Goal: Check status: Check status

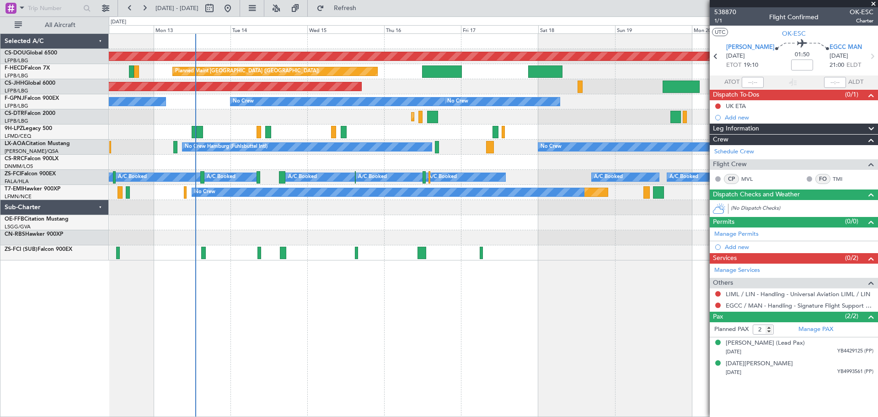
click at [644, 230] on div at bounding box center [493, 222] width 769 height 15
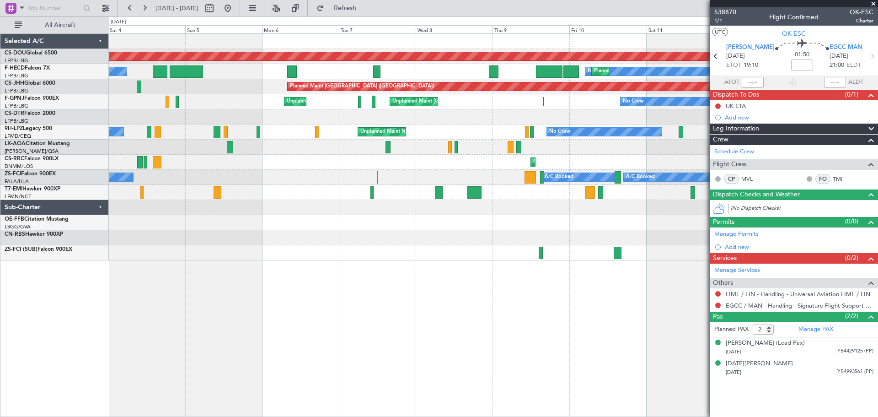
click at [369, 119] on div "Planned Maint London ([GEOGRAPHIC_DATA]) Planned Maint [GEOGRAPHIC_DATA] ([GEOG…" at bounding box center [493, 147] width 769 height 226
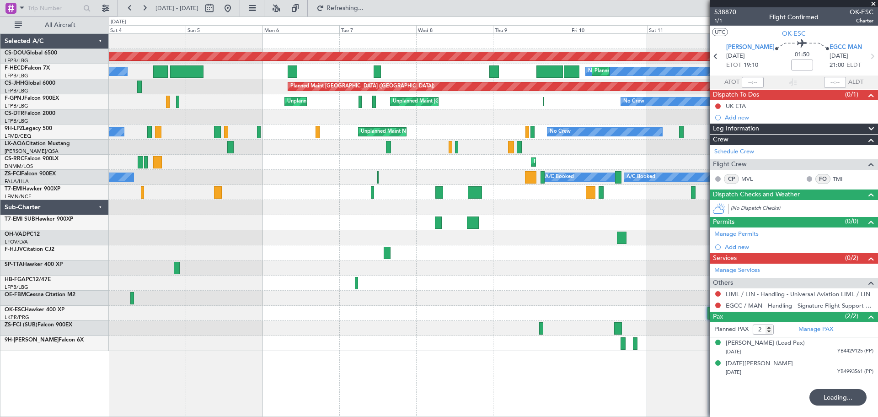
click at [514, 150] on div "Planned Maint London ([GEOGRAPHIC_DATA]) Planned Maint [GEOGRAPHIC_DATA] ([GEOG…" at bounding box center [493, 192] width 769 height 317
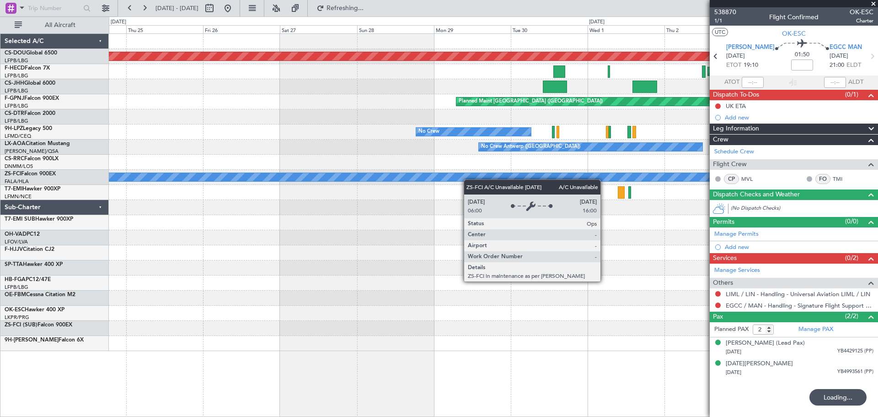
click at [612, 172] on div "A/C Booked A/C Unavailable A/C Unavailable" at bounding box center [493, 177] width 769 height 15
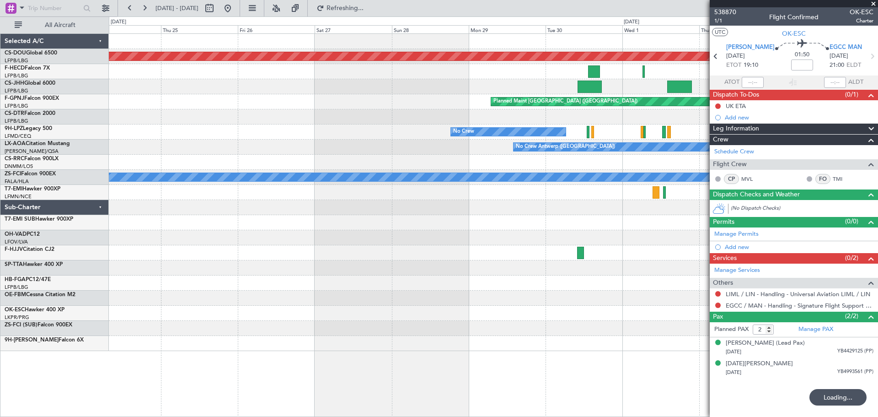
click at [805, 198] on fb-app "[DATE] - [DATE] Refreshing... Quick Links All Aircraft Planned Maint [GEOGRAPHI…" at bounding box center [439, 212] width 878 height 410
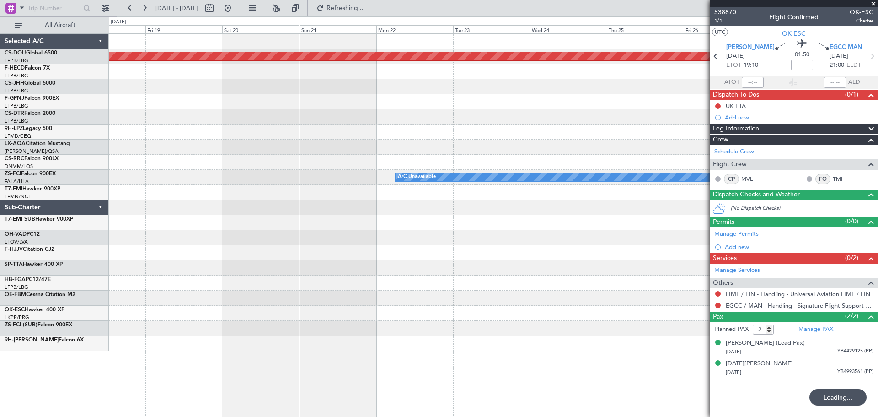
click at [728, 159] on fb-app "[DATE] - [DATE] Refreshing... Quick Links All Aircraft Planned Maint [GEOGRAPHI…" at bounding box center [439, 212] width 878 height 410
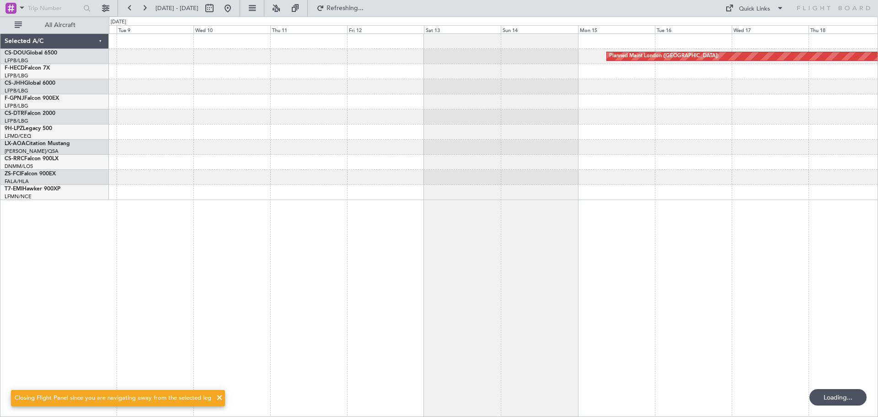
click at [661, 157] on div "Planned Maint London ([GEOGRAPHIC_DATA])" at bounding box center [493, 117] width 769 height 166
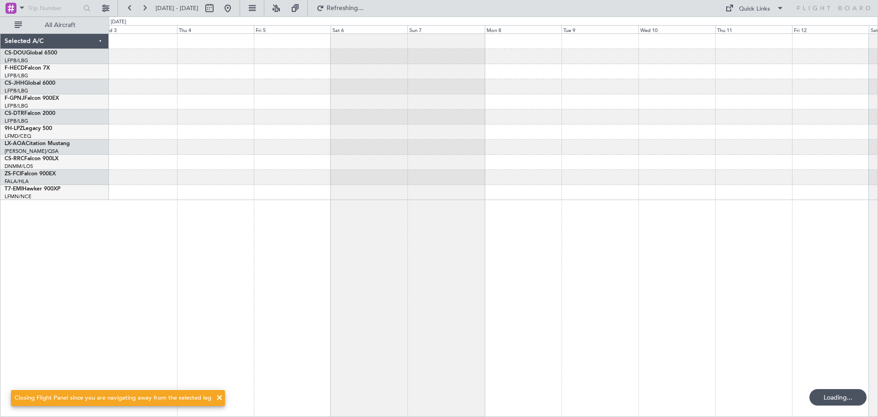
click at [763, 181] on div "Planned Maint London ([GEOGRAPHIC_DATA])" at bounding box center [493, 117] width 769 height 166
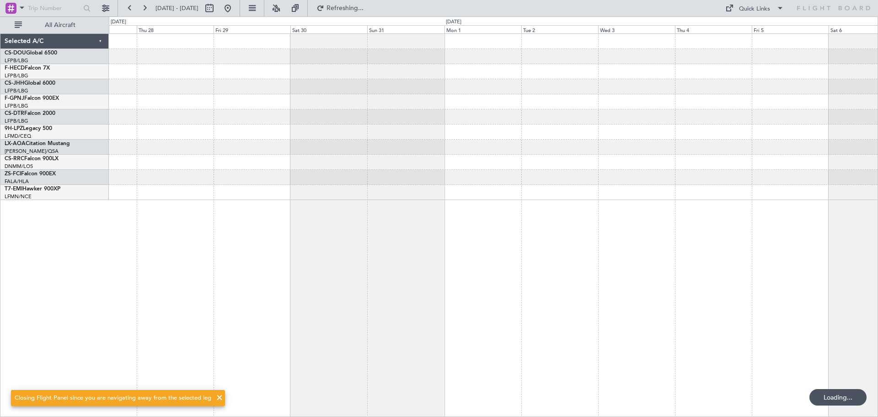
click at [673, 137] on div at bounding box center [493, 131] width 769 height 15
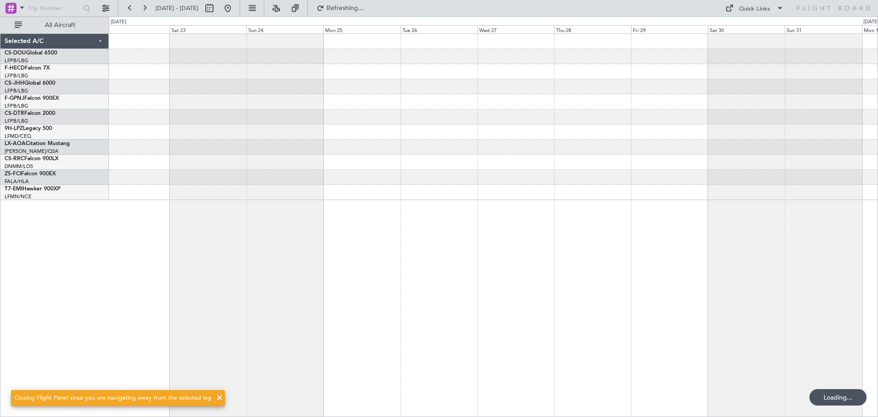
click at [713, 131] on div at bounding box center [493, 131] width 769 height 15
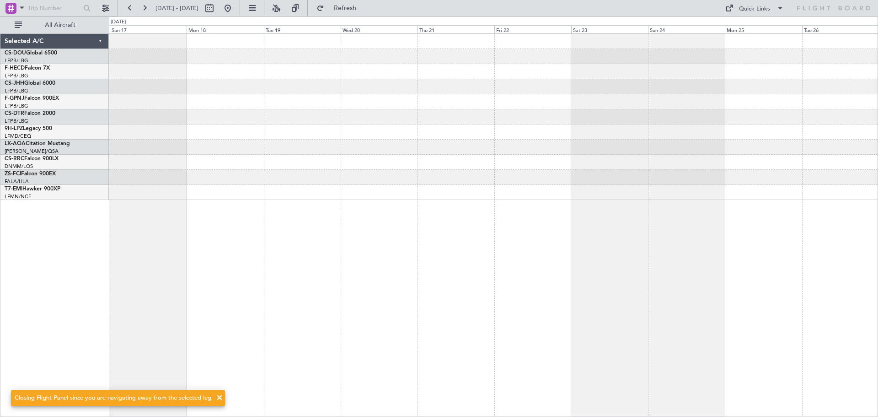
click at [756, 141] on div at bounding box center [493, 117] width 769 height 166
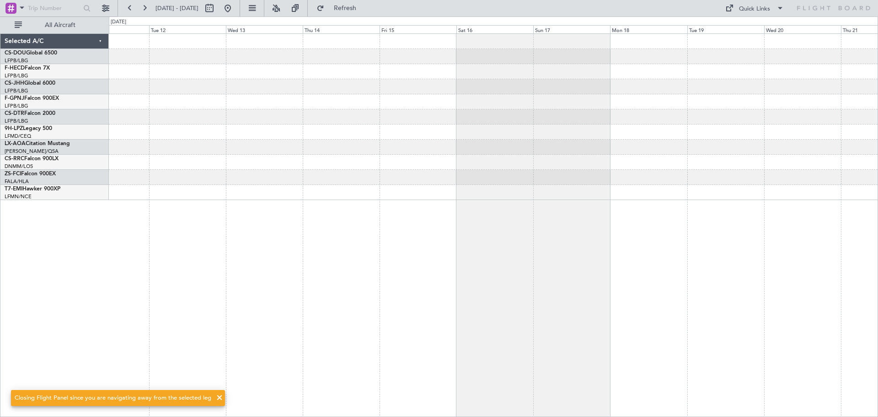
click at [800, 150] on div at bounding box center [493, 117] width 769 height 166
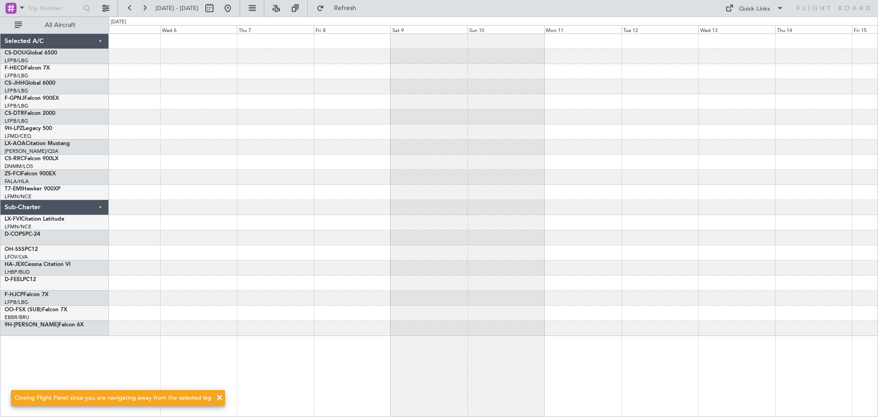
click at [784, 154] on div at bounding box center [493, 147] width 769 height 15
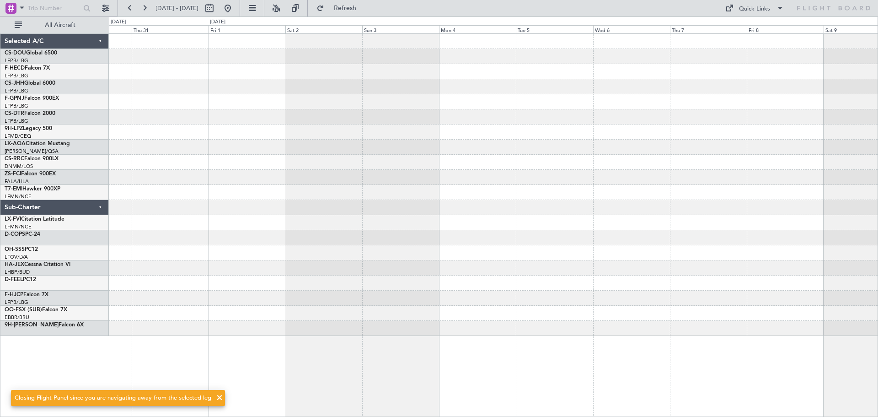
click at [757, 148] on div at bounding box center [493, 185] width 769 height 302
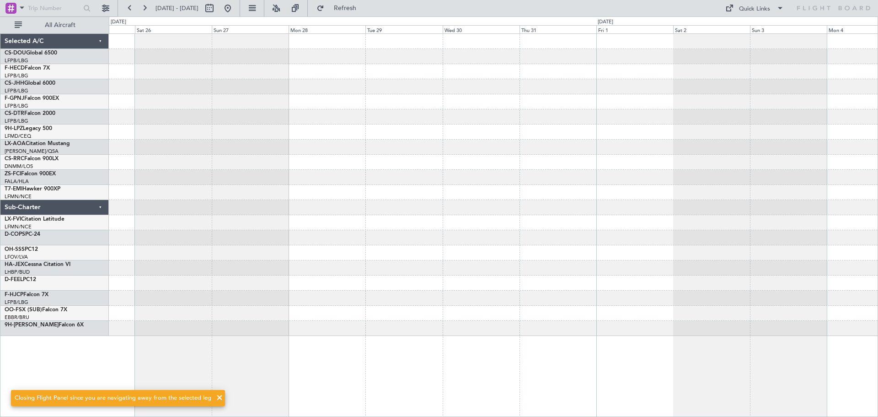
click at [811, 144] on div at bounding box center [493, 185] width 769 height 302
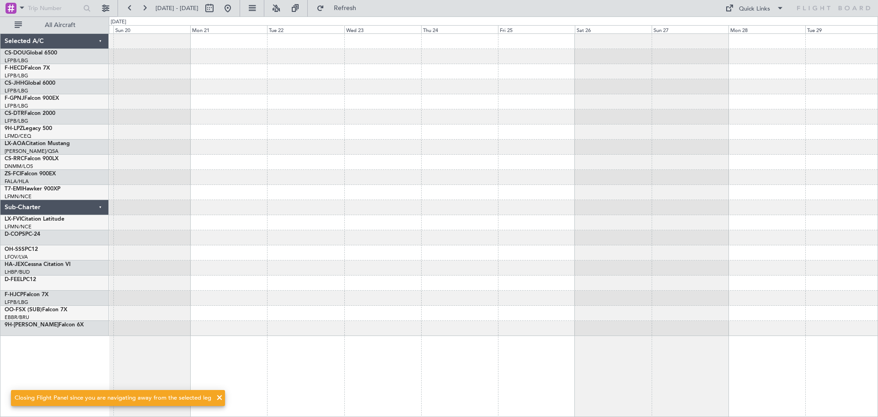
click at [752, 109] on div at bounding box center [493, 185] width 769 height 302
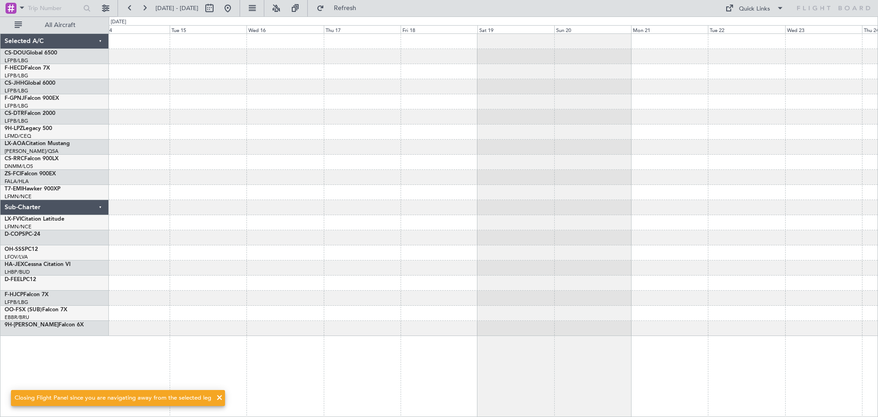
click at [714, 114] on div at bounding box center [493, 185] width 769 height 302
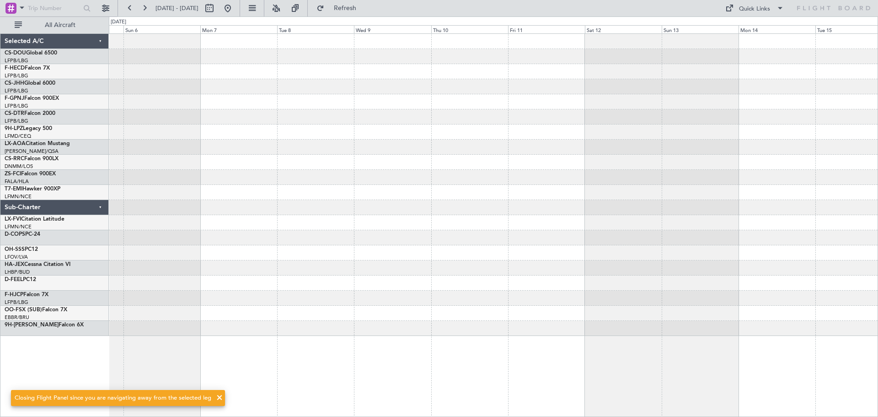
click at [736, 141] on div at bounding box center [493, 185] width 769 height 302
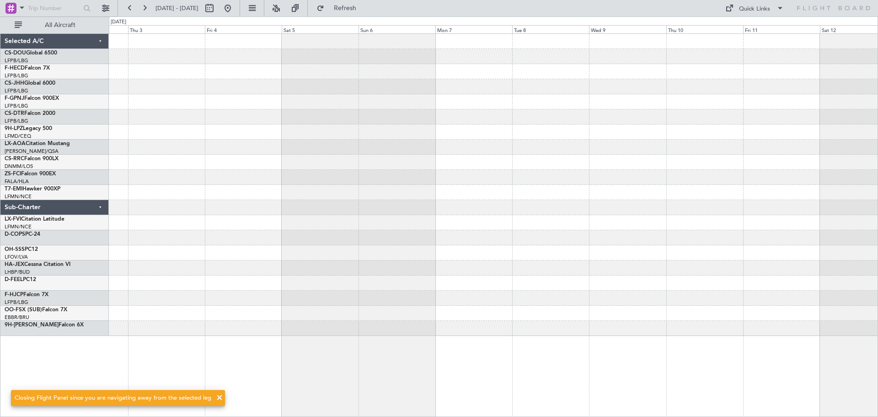
click at [748, 160] on div at bounding box center [493, 185] width 769 height 302
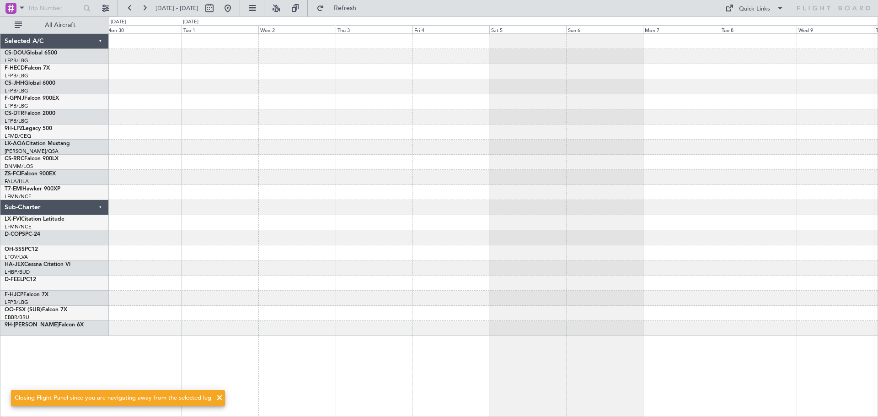
click at [704, 142] on div at bounding box center [493, 147] width 769 height 15
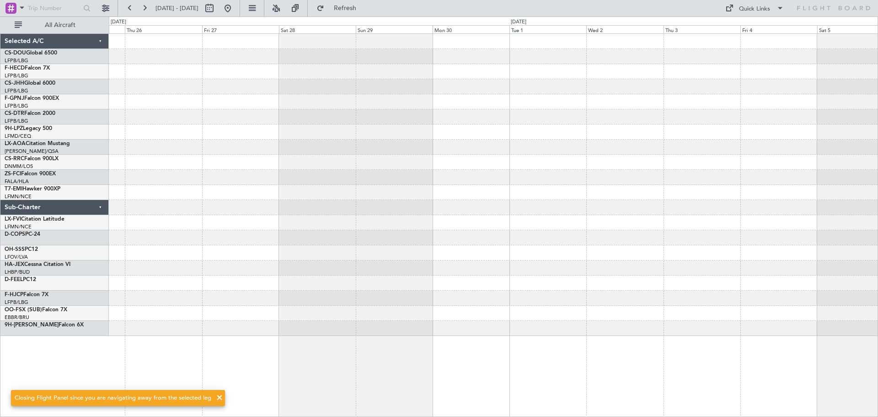
click at [700, 147] on div at bounding box center [493, 147] width 769 height 15
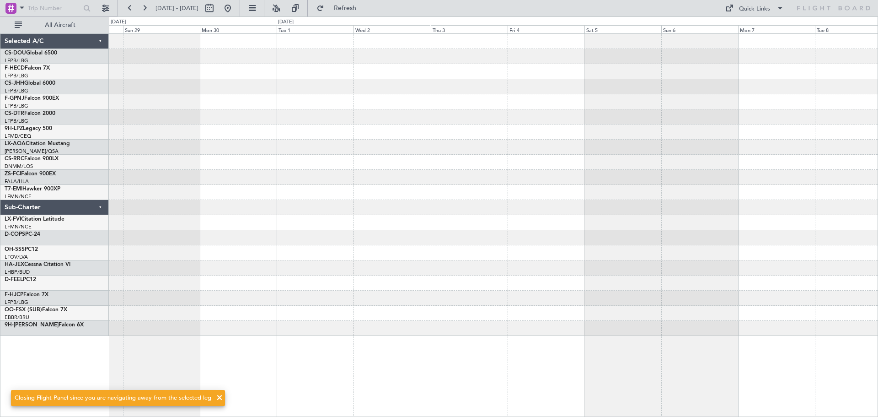
click at [464, 175] on div at bounding box center [493, 185] width 769 height 302
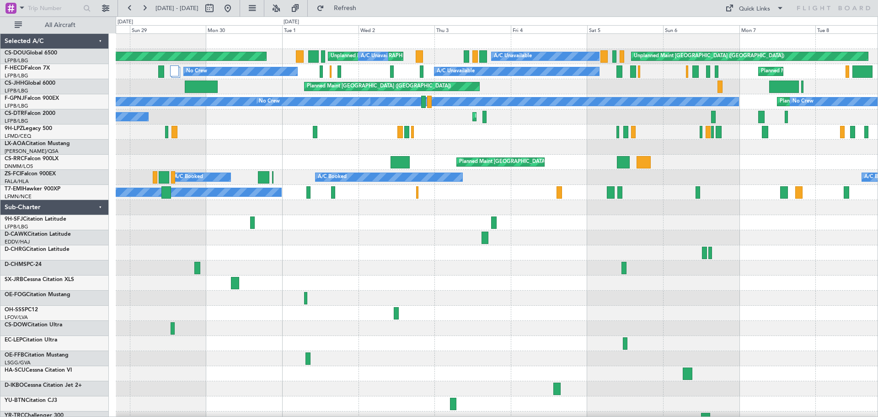
scroll to position [54, 0]
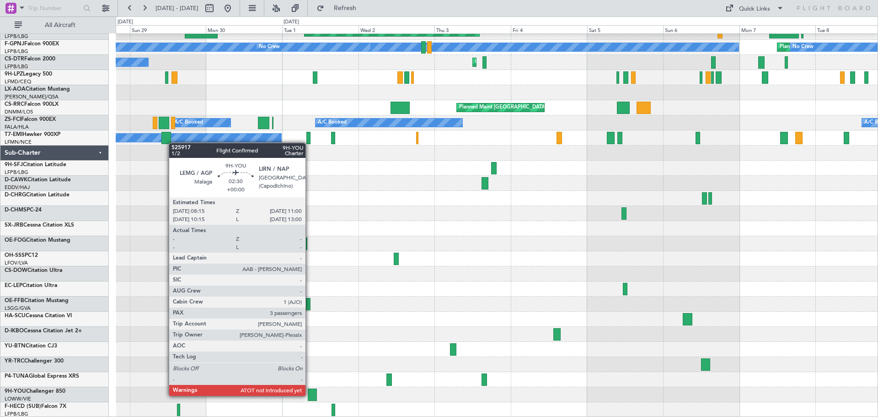
click at [310, 395] on div at bounding box center [312, 394] width 9 height 12
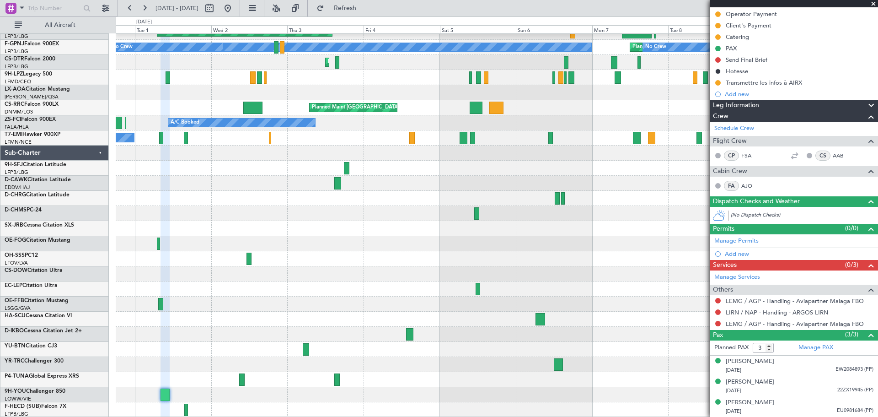
click at [300, 268] on div "Unplanned Maint [GEOGRAPHIC_DATA] ([GEOGRAPHIC_DATA]) No Crew Planned Maint [GE…" at bounding box center [497, 198] width 762 height 438
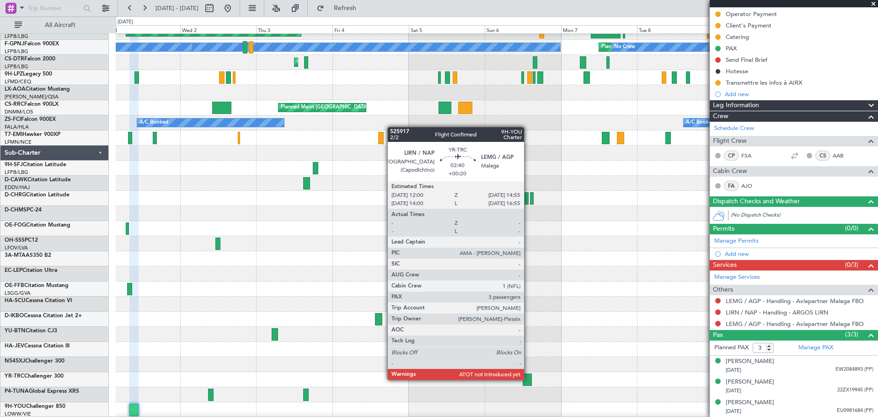
click at [528, 379] on div at bounding box center [528, 379] width 10 height 12
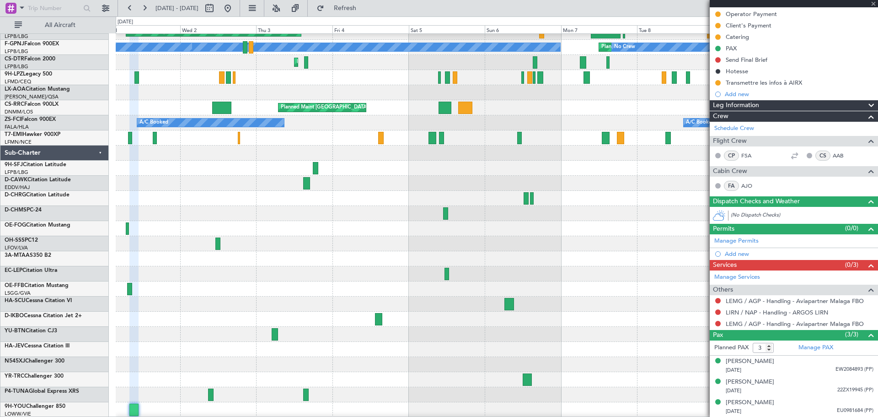
type input "+00:20"
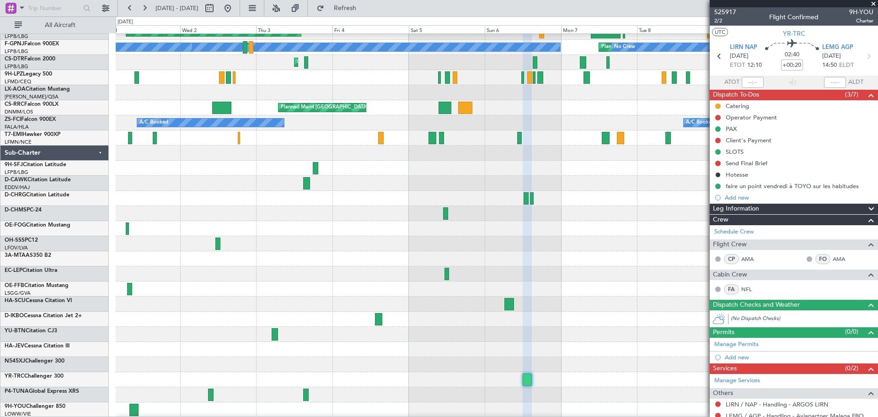
scroll to position [70, 0]
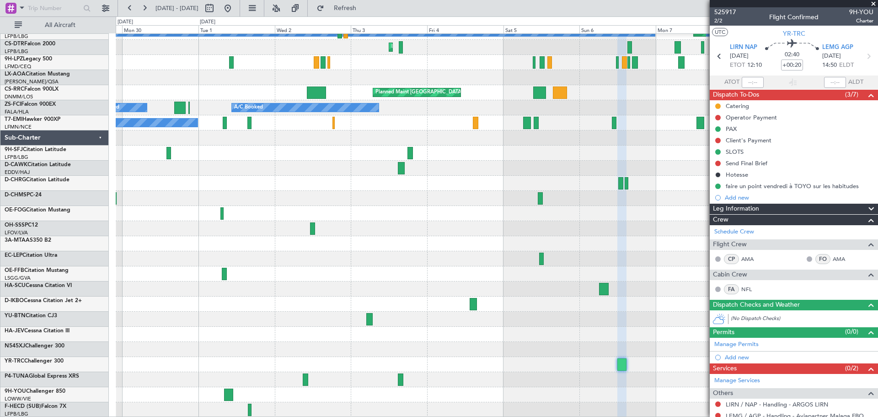
click at [389, 286] on div "Planned Maint [GEOGRAPHIC_DATA] ([GEOGRAPHIC_DATA]) Unplanned Maint [GEOGRAPHIC…" at bounding box center [497, 190] width 762 height 453
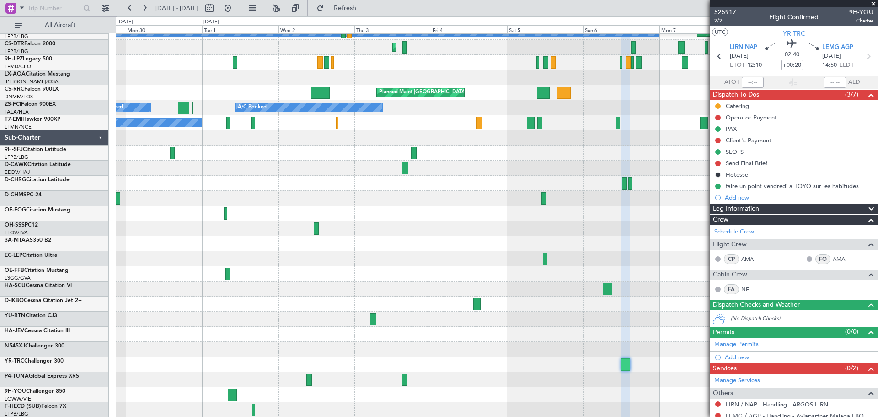
scroll to position [54, 0]
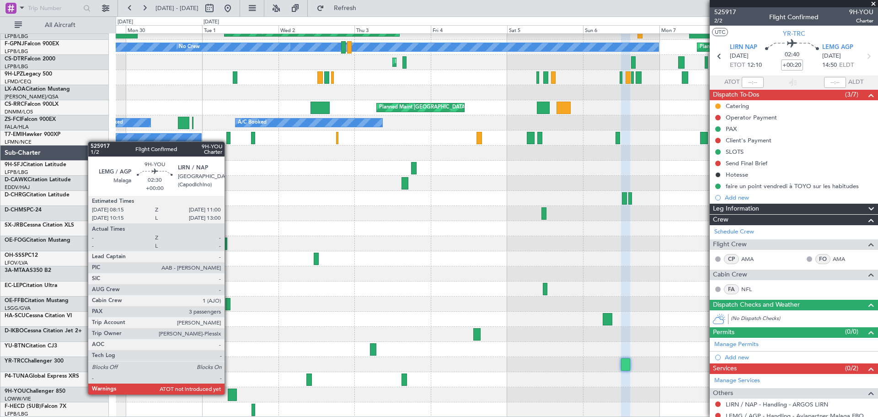
click at [229, 393] on div at bounding box center [232, 394] width 9 height 12
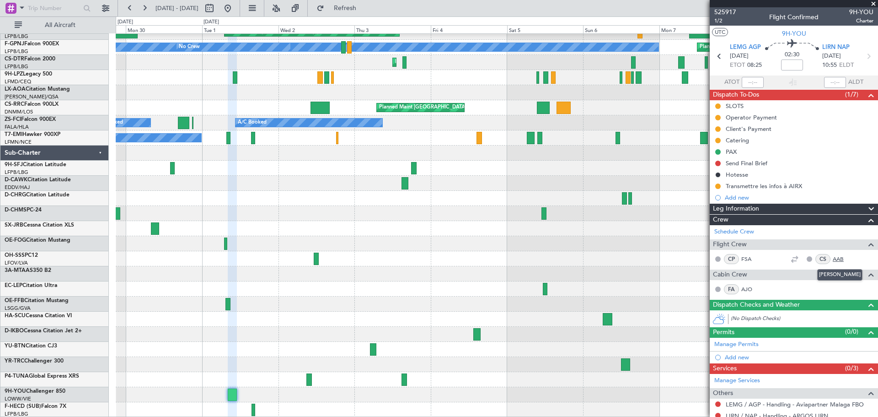
scroll to position [46, 0]
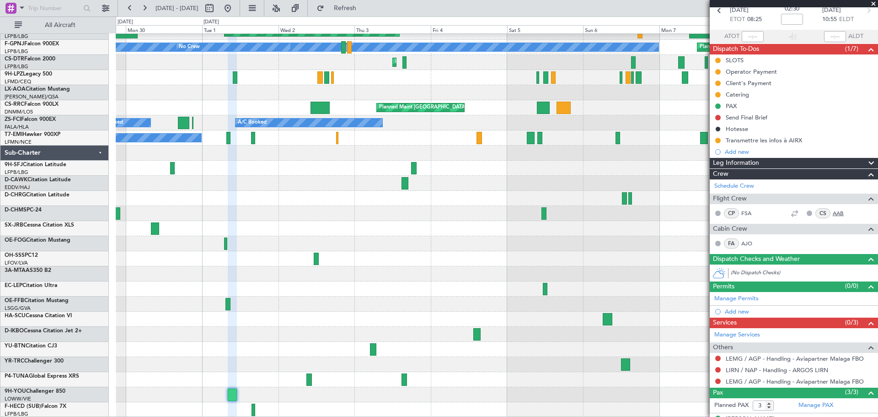
click at [833, 211] on link "AAB" at bounding box center [843, 213] width 21 height 8
click at [38, 57] on link "CS-DTR Falcon 2000" at bounding box center [30, 58] width 51 height 5
click at [352, 255] on div "Unplanned Maint [GEOGRAPHIC_DATA] ([GEOGRAPHIC_DATA]) No Crew Planned Maint [GE…" at bounding box center [497, 198] width 762 height 438
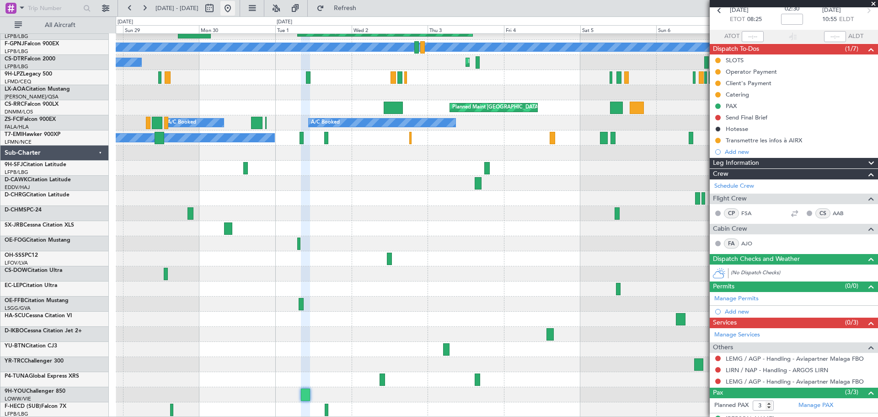
click at [235, 10] on button at bounding box center [227, 8] width 15 height 15
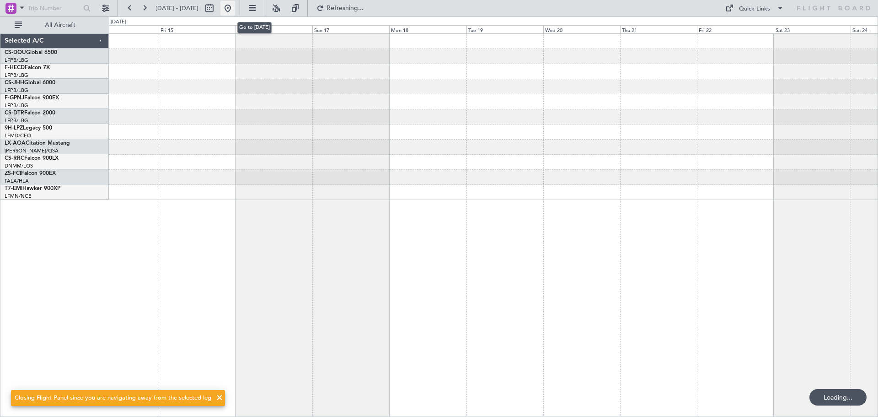
scroll to position [0, 0]
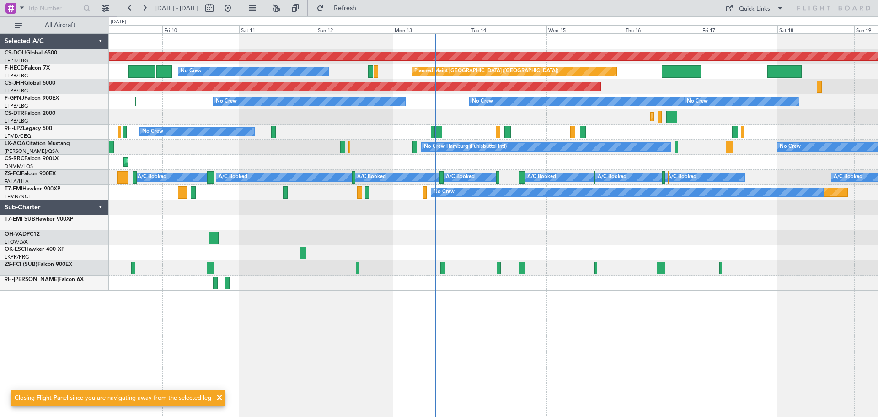
click at [623, 252] on div "Planned Maint London ([GEOGRAPHIC_DATA]) Planned Maint [GEOGRAPHIC_DATA] ([GEOG…" at bounding box center [493, 162] width 769 height 257
